Goal: Find specific page/section: Find specific page/section

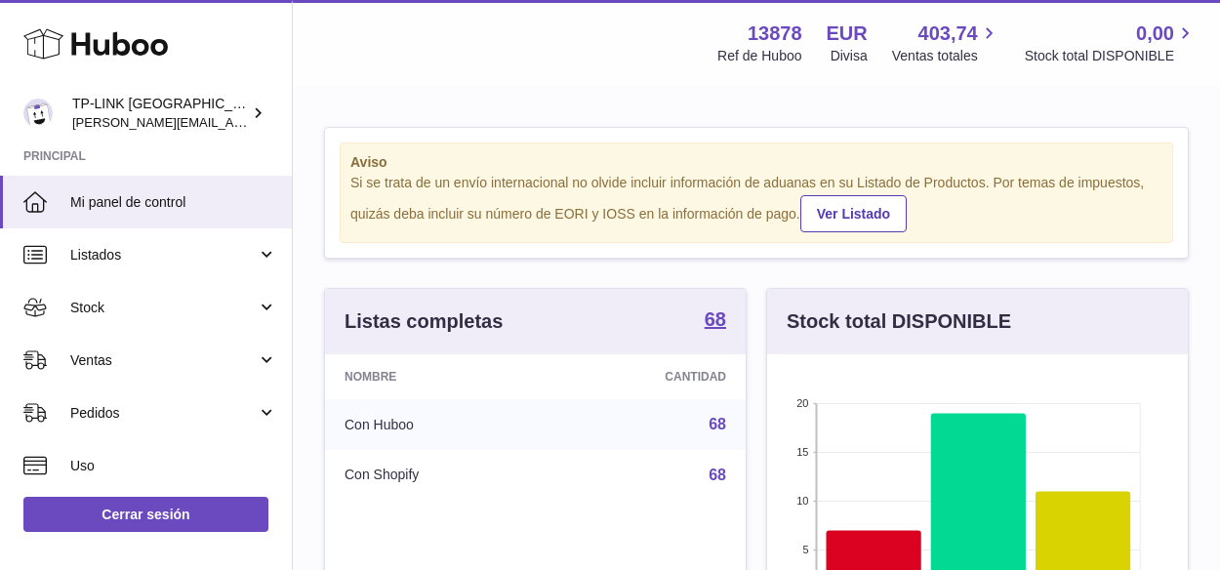
scroll to position [304, 421]
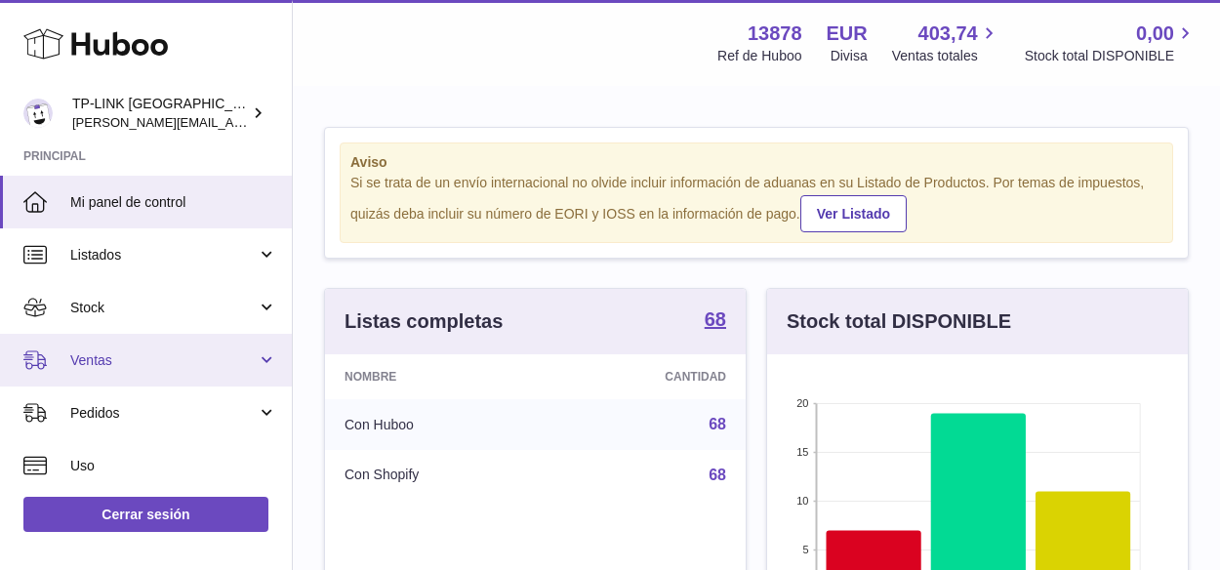
click at [260, 360] on link "Ventas" at bounding box center [146, 360] width 292 height 53
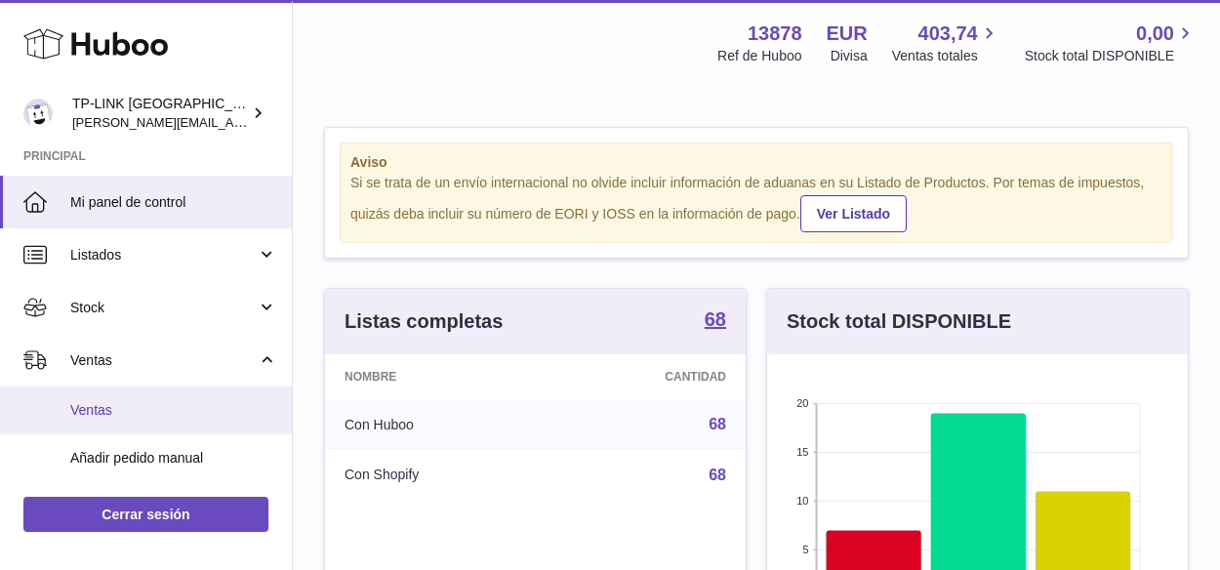
click at [101, 409] on span "Ventas" at bounding box center [173, 410] width 207 height 19
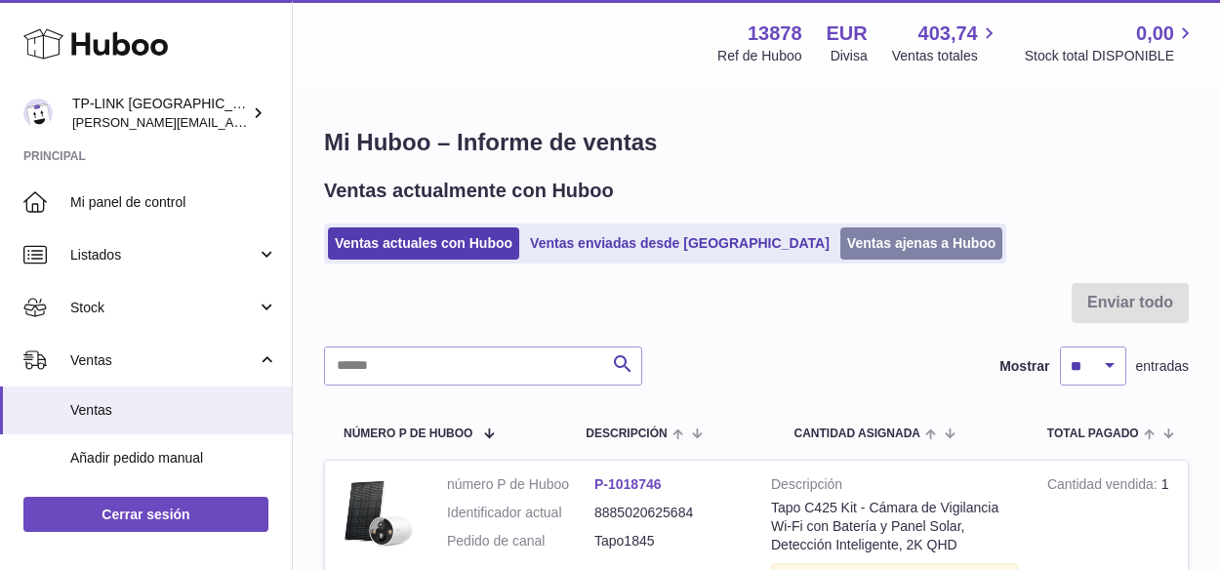
click at [840, 233] on link "Ventas ajenas a Huboo" at bounding box center [921, 243] width 163 height 32
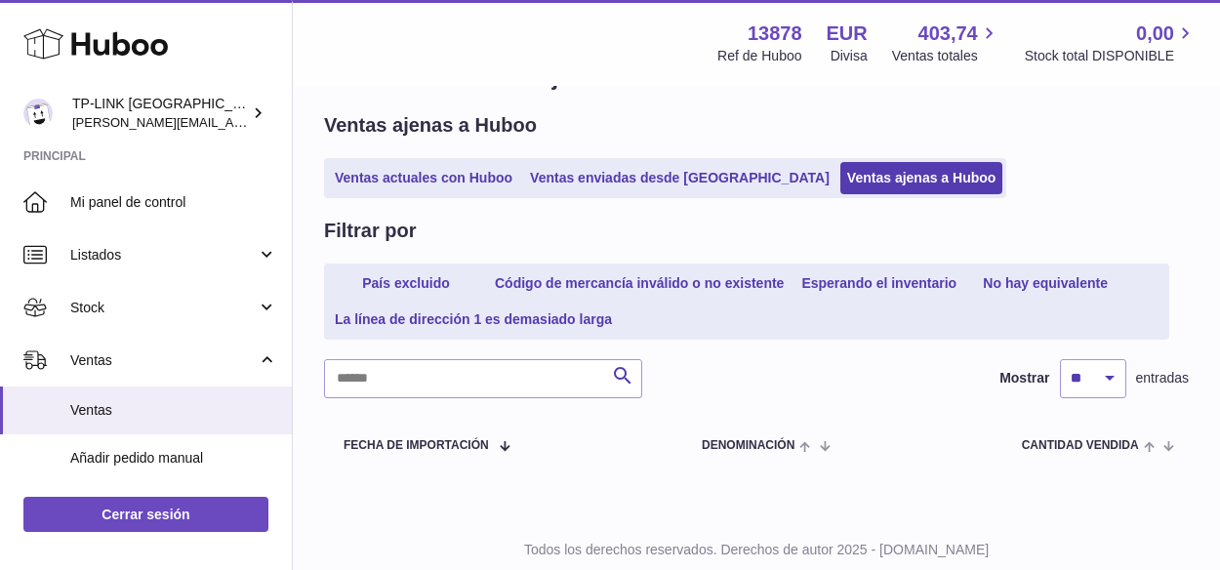
scroll to position [121, 0]
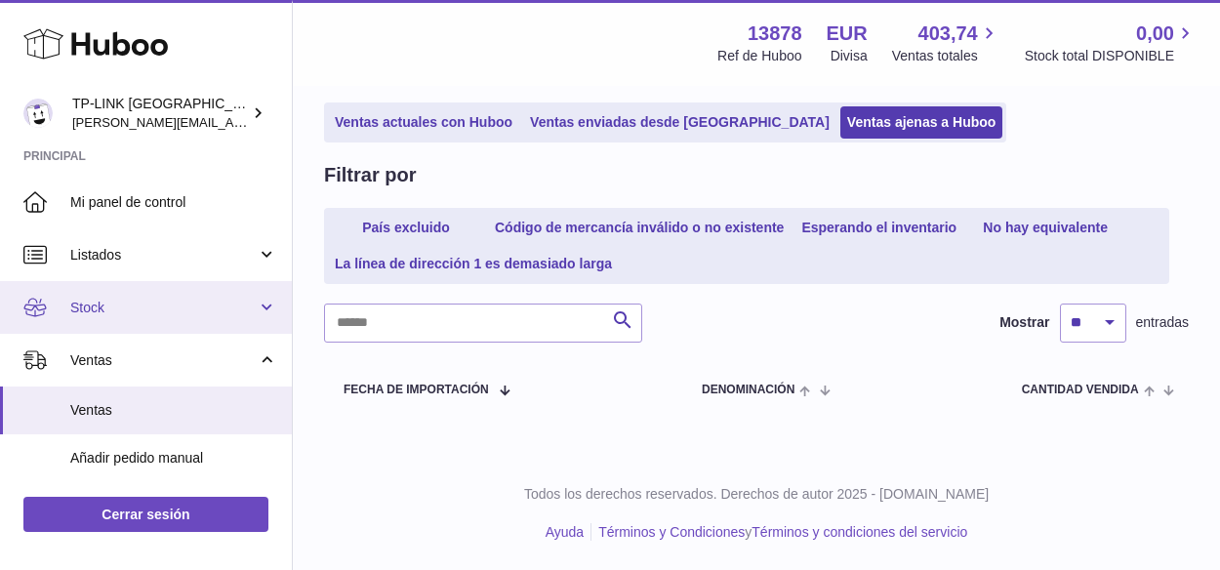
click at [254, 312] on link "Stock" at bounding box center [146, 307] width 292 height 53
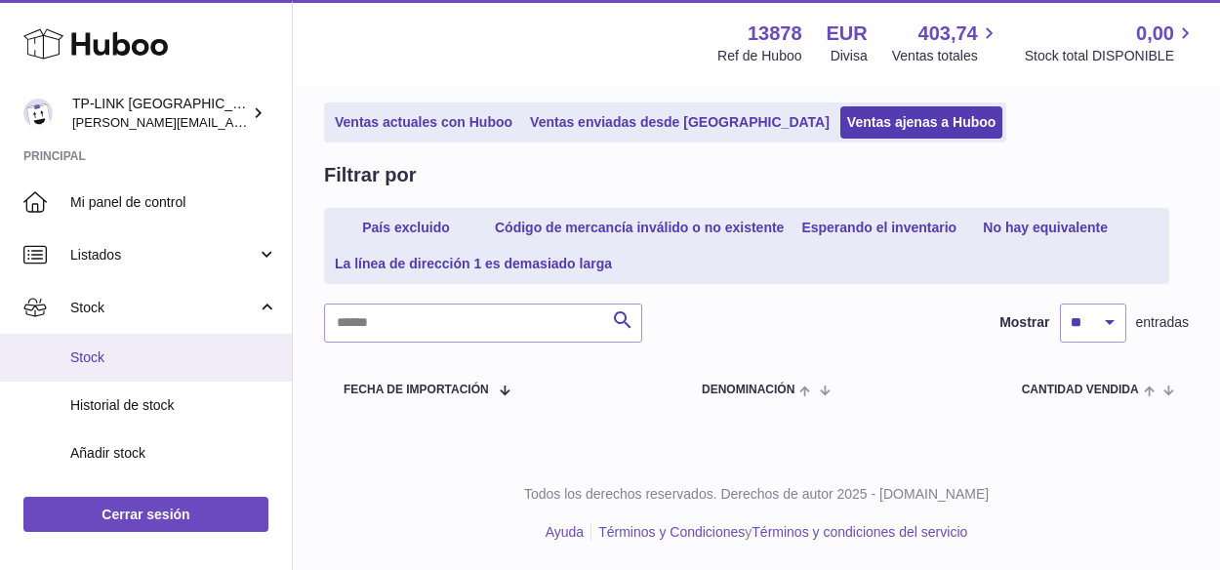
click at [162, 356] on span "Stock" at bounding box center [173, 357] width 207 height 19
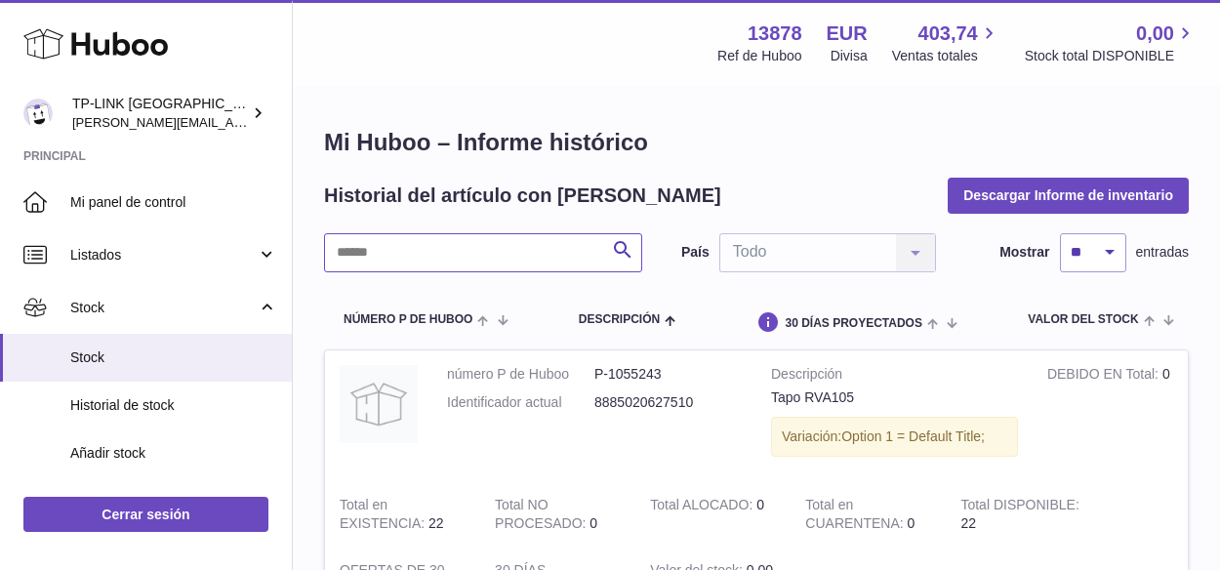
click at [471, 253] on input "text" at bounding box center [483, 252] width 318 height 39
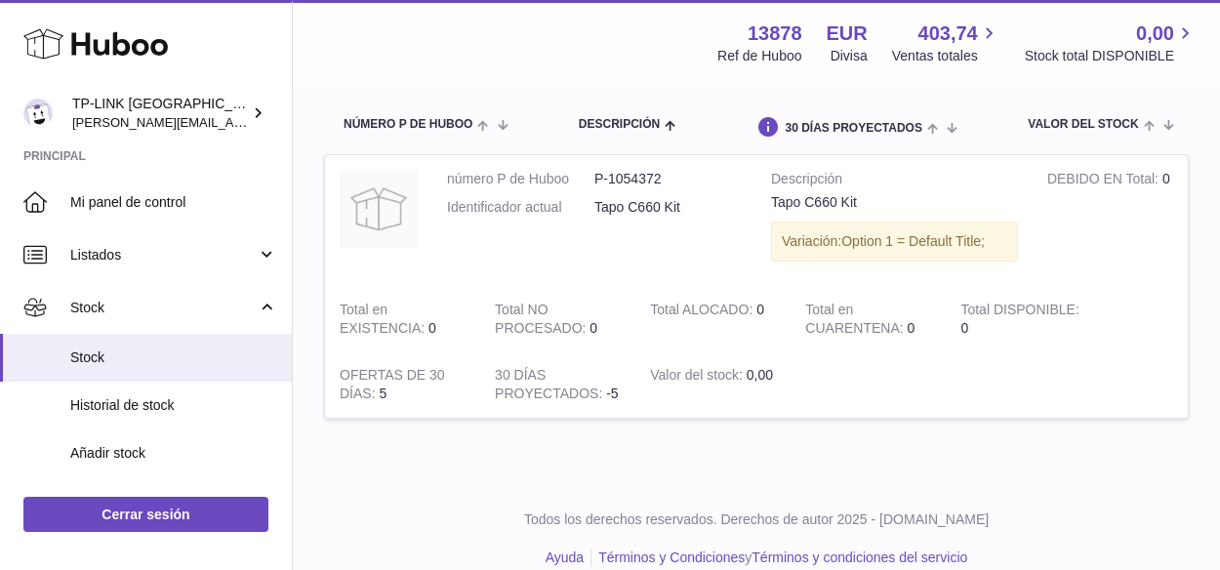
scroll to position [221, 0]
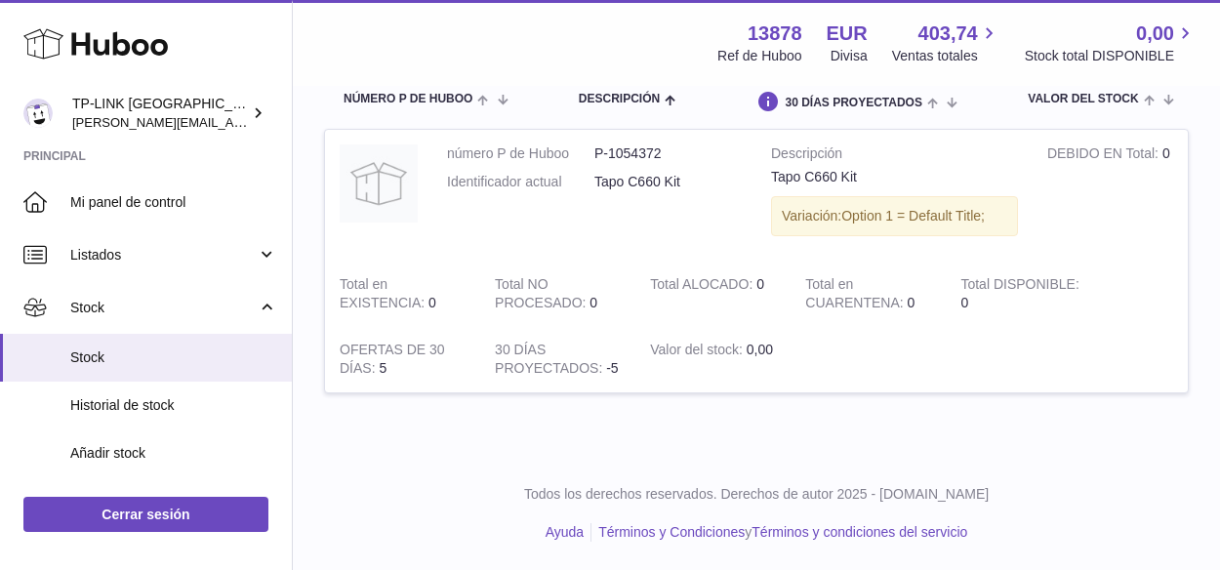
type input "****"
